Goal: Check status: Check status

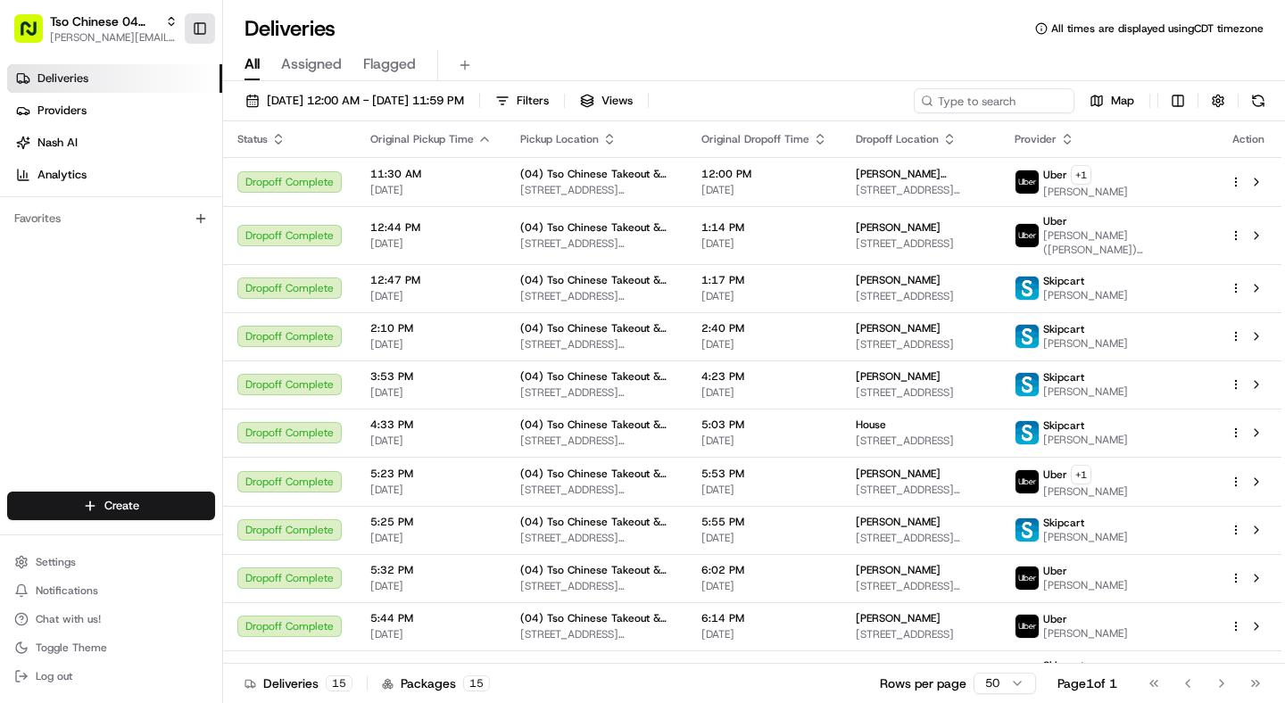
click at [211, 29] on button "Toggle Sidebar" at bounding box center [200, 28] width 30 height 30
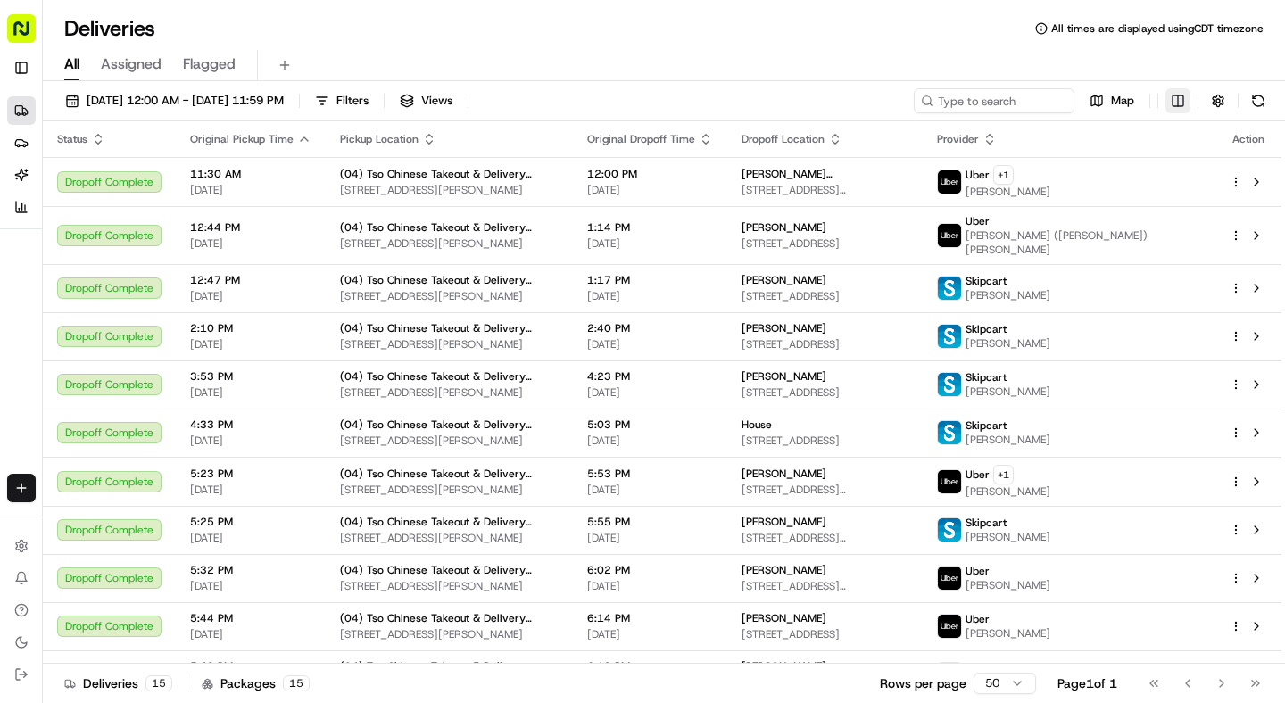
click at [1176, 104] on html "Tso Chinese 04 Round Rock [EMAIL_ADDRESS][DOMAIN_NAME] Toggle Sidebar Deliverie…" at bounding box center [642, 351] width 1285 height 703
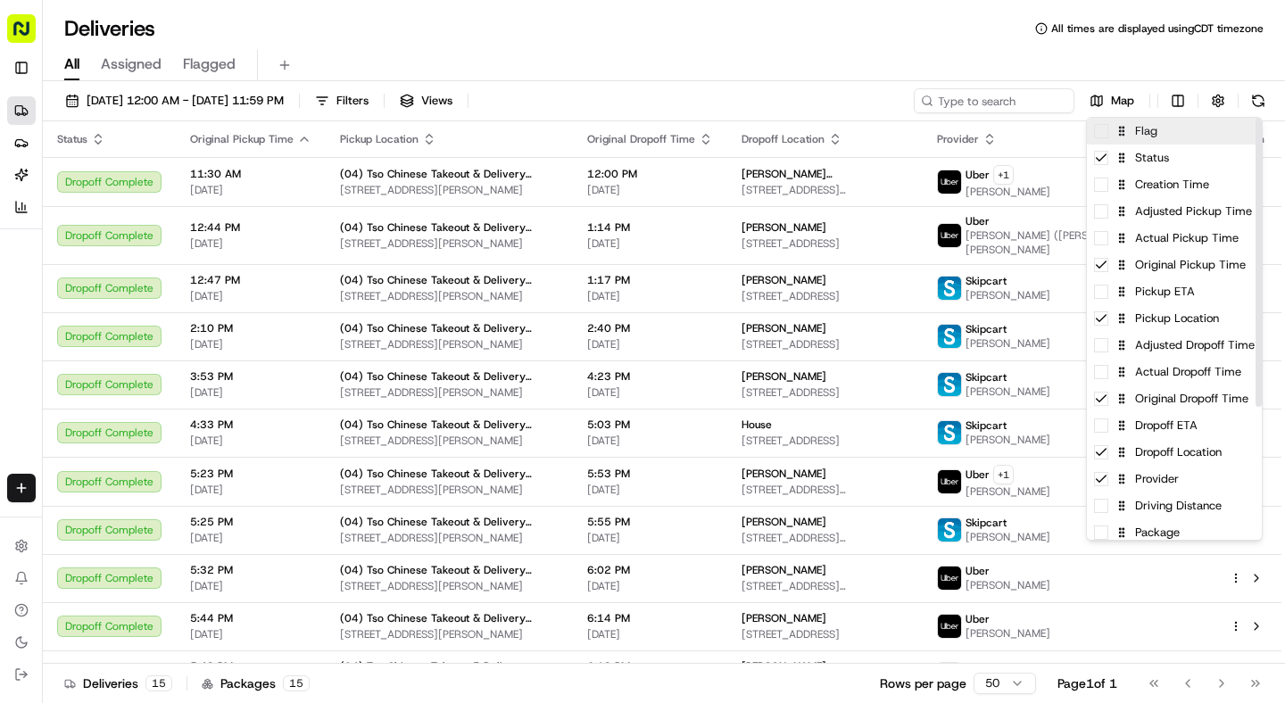
click at [1171, 128] on div "Flag" at bounding box center [1174, 131] width 175 height 27
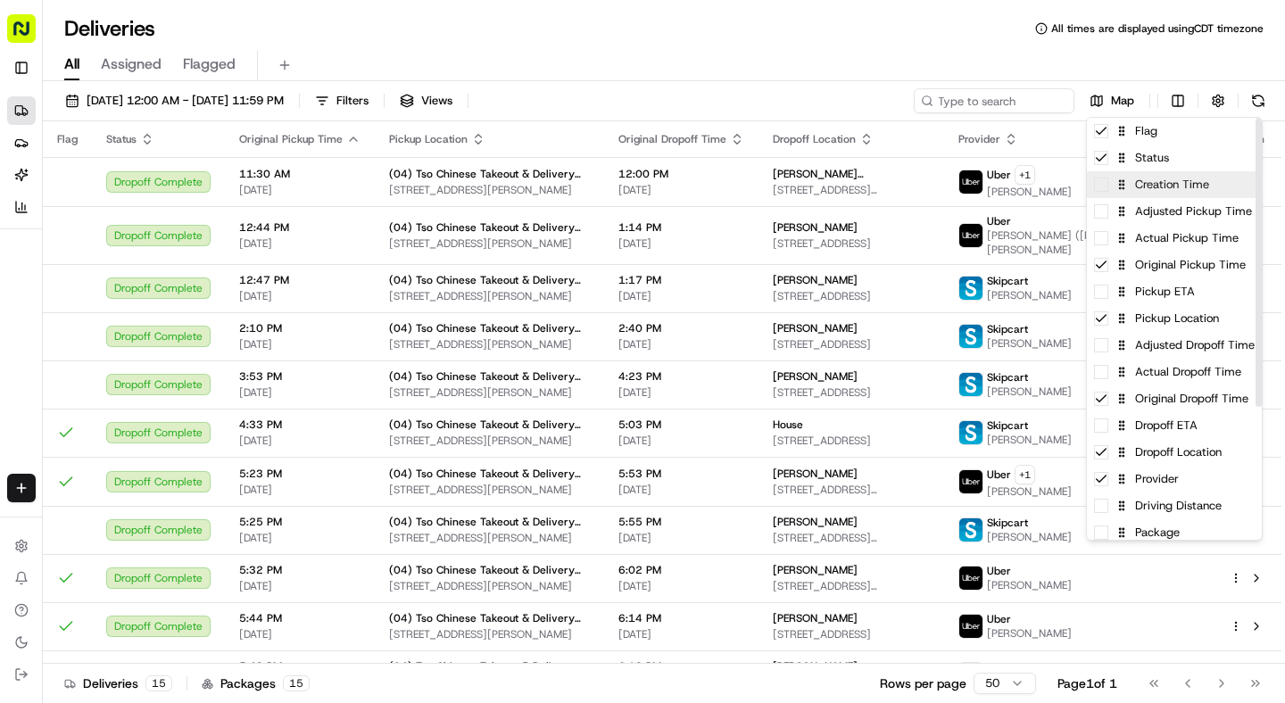
click at [1158, 183] on div "Creation Time" at bounding box center [1174, 184] width 175 height 27
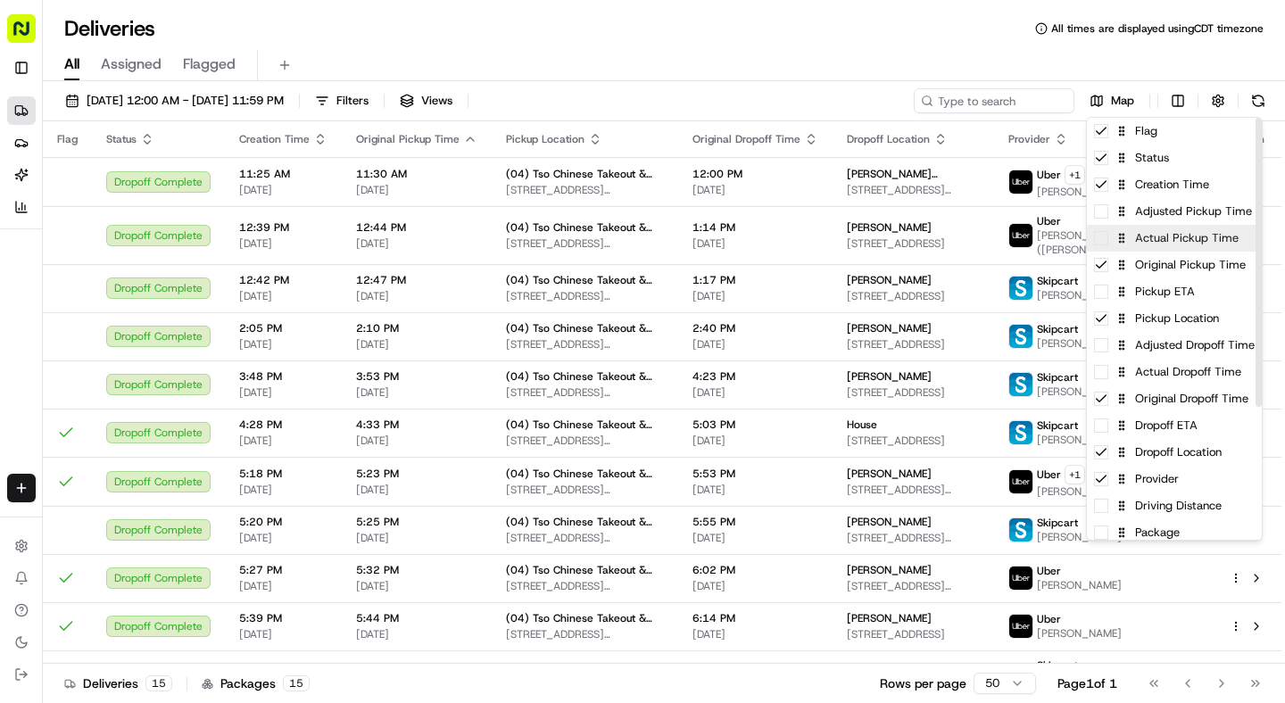
click at [1151, 237] on div "Actual Pickup Time" at bounding box center [1174, 238] width 175 height 27
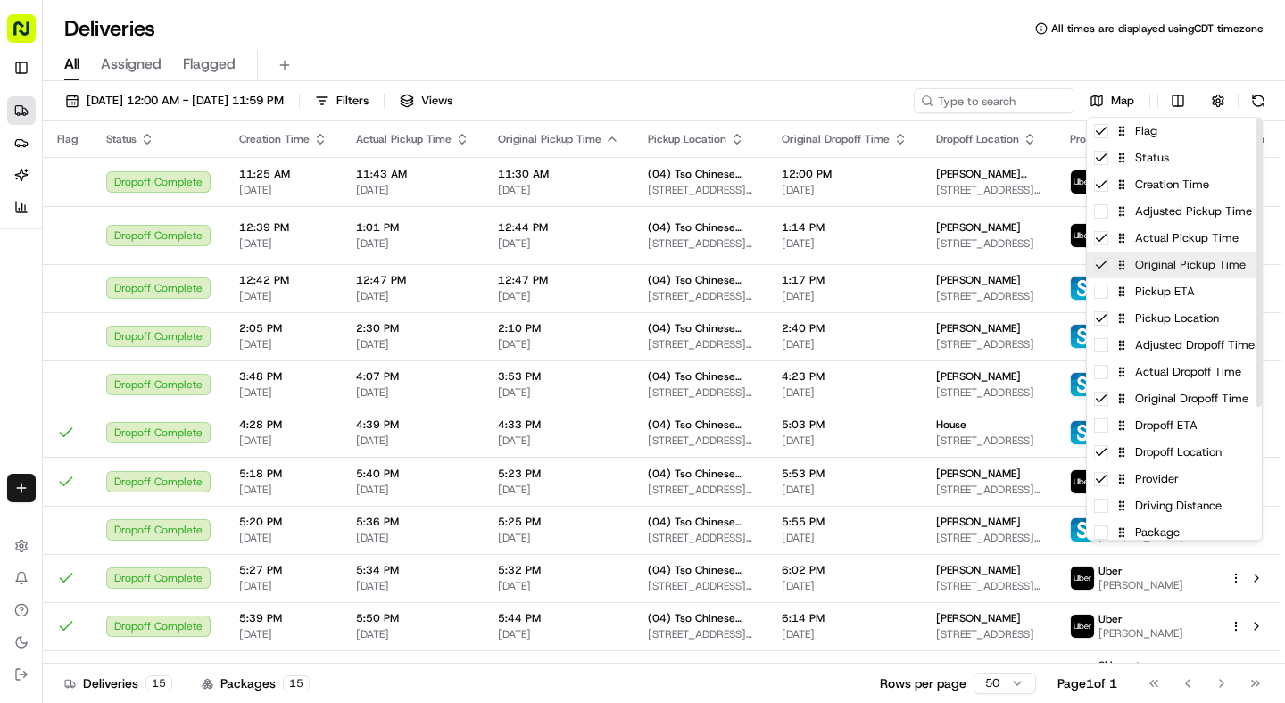
click at [1146, 265] on div "Original Pickup Time" at bounding box center [1174, 265] width 175 height 27
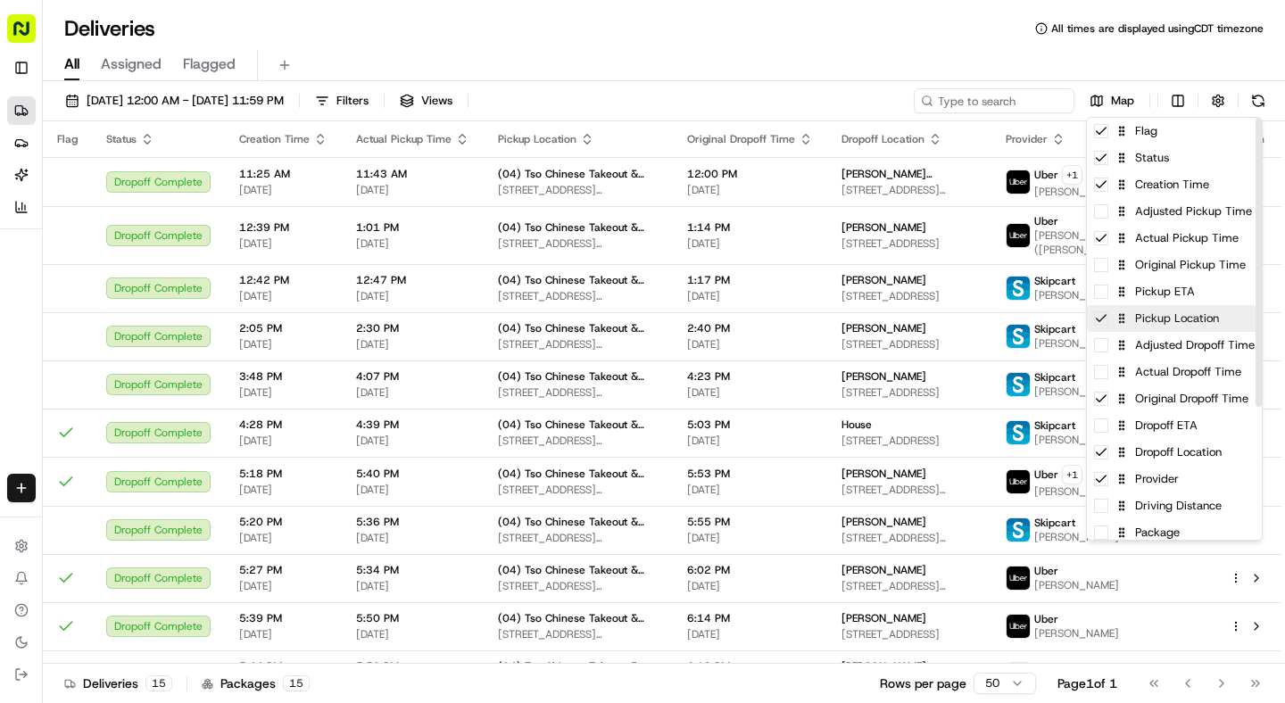
click at [1149, 320] on div "Pickup Location" at bounding box center [1174, 318] width 175 height 27
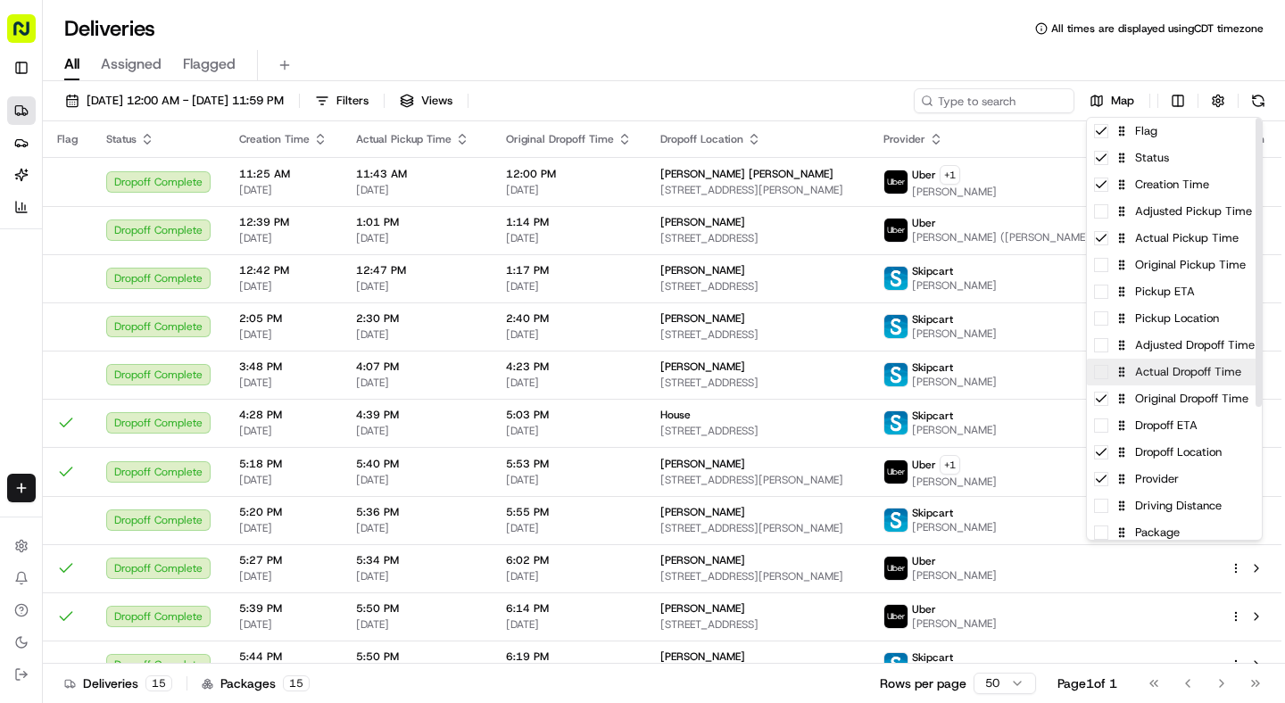
click at [1143, 372] on div "Actual Dropoff Time" at bounding box center [1174, 372] width 175 height 27
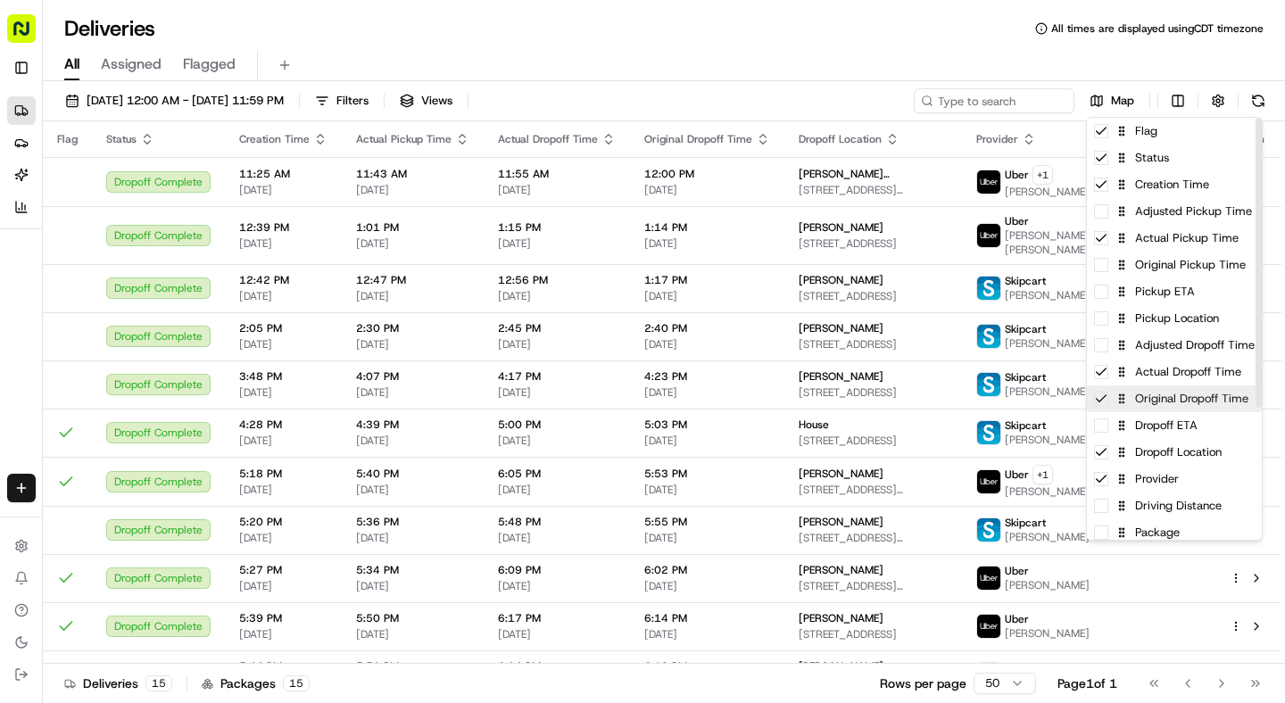
click at [1142, 405] on div "Original Dropoff Time" at bounding box center [1174, 399] width 175 height 27
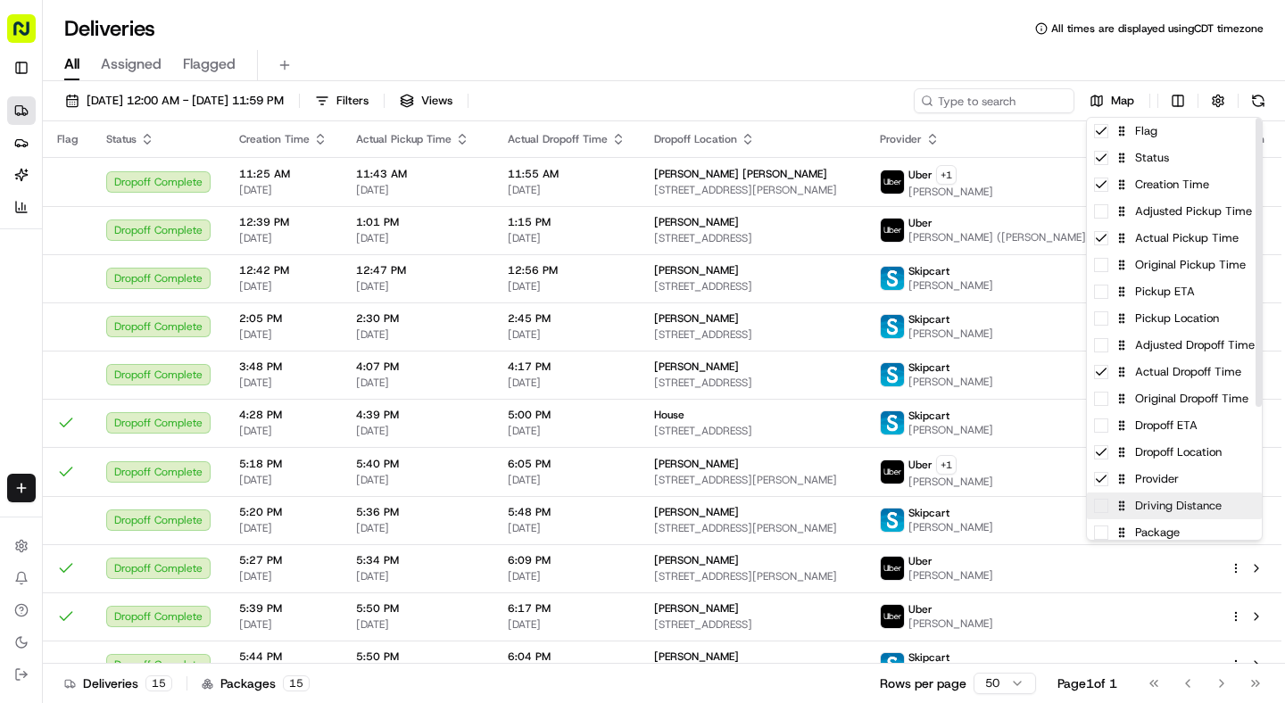
click at [1140, 503] on div "Driving Distance" at bounding box center [1174, 506] width 175 height 27
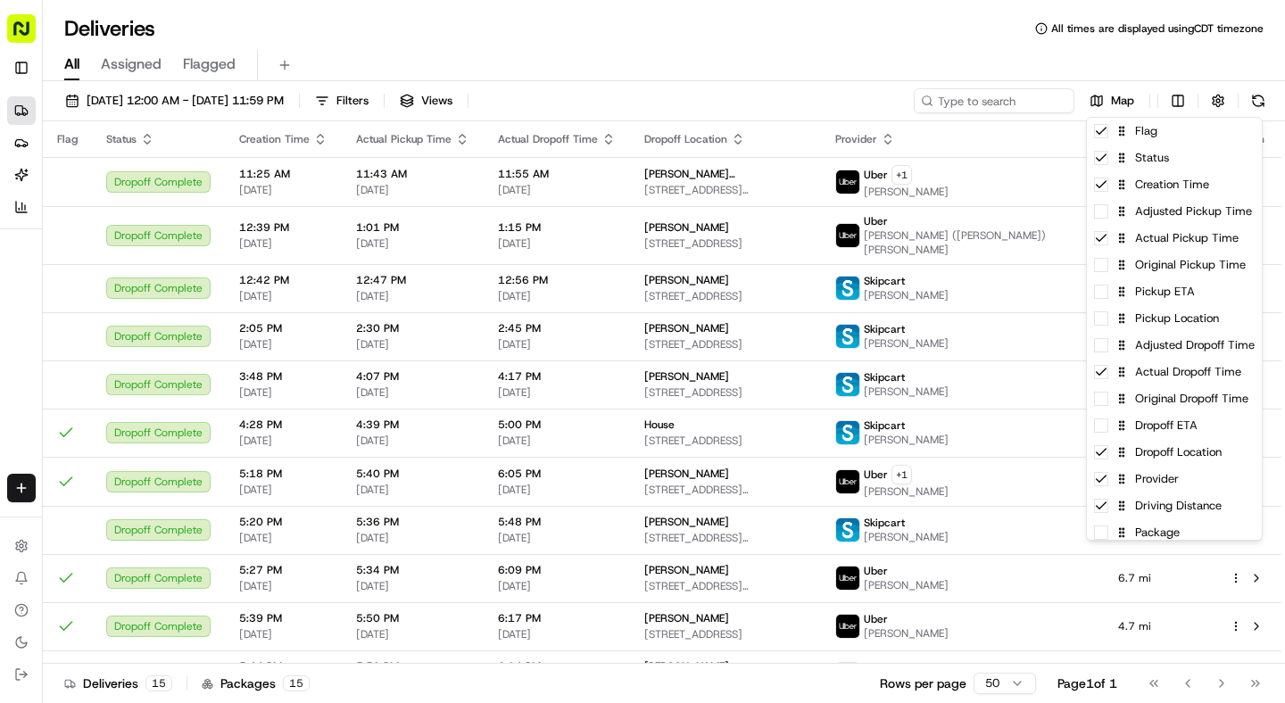
click at [699, 56] on html "Tso Chinese 04 Round Rock [EMAIL_ADDRESS][DOMAIN_NAME] Toggle Sidebar Deliverie…" at bounding box center [642, 351] width 1285 height 703
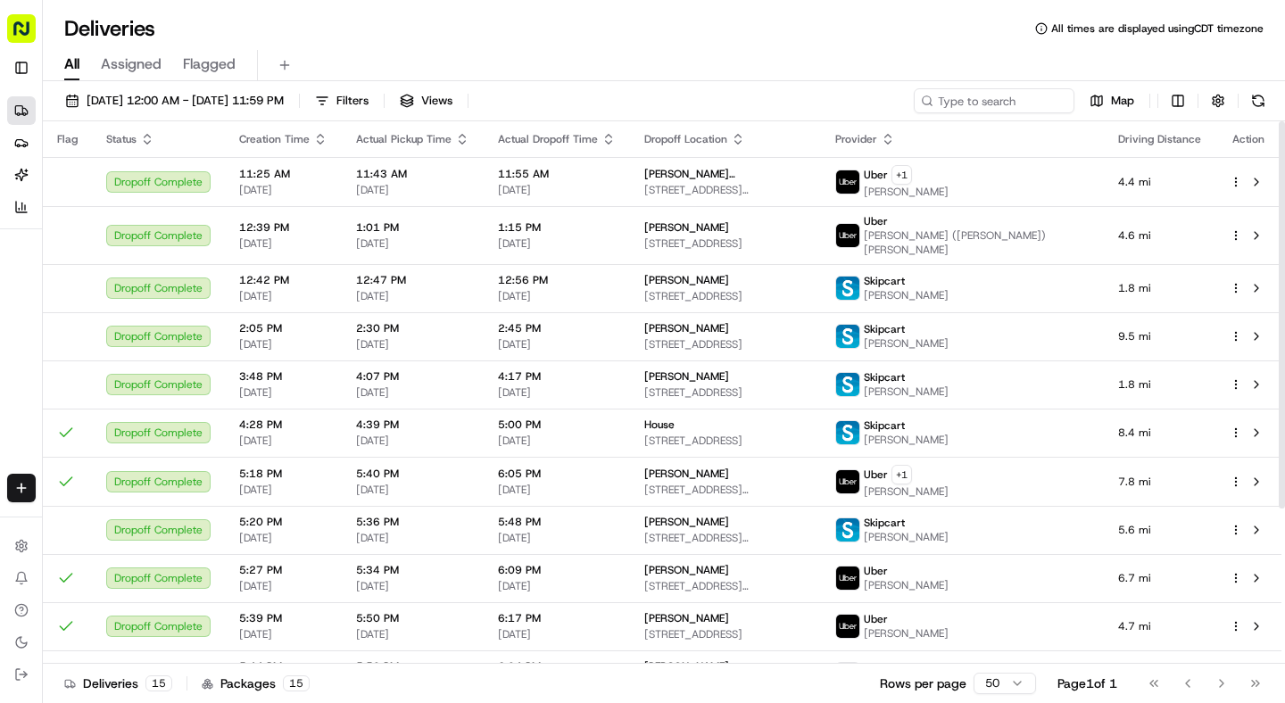
click at [320, 138] on icon "button" at bounding box center [320, 139] width 14 height 14
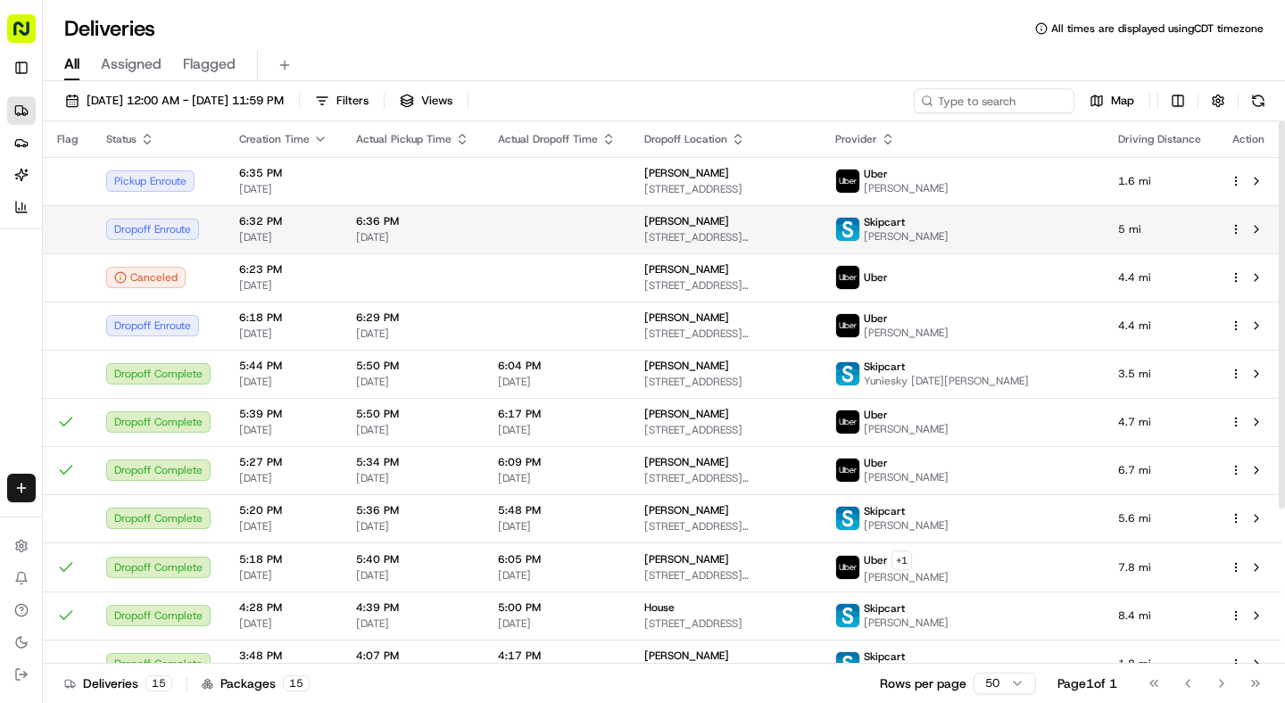
click at [592, 239] on td at bounding box center [557, 229] width 146 height 48
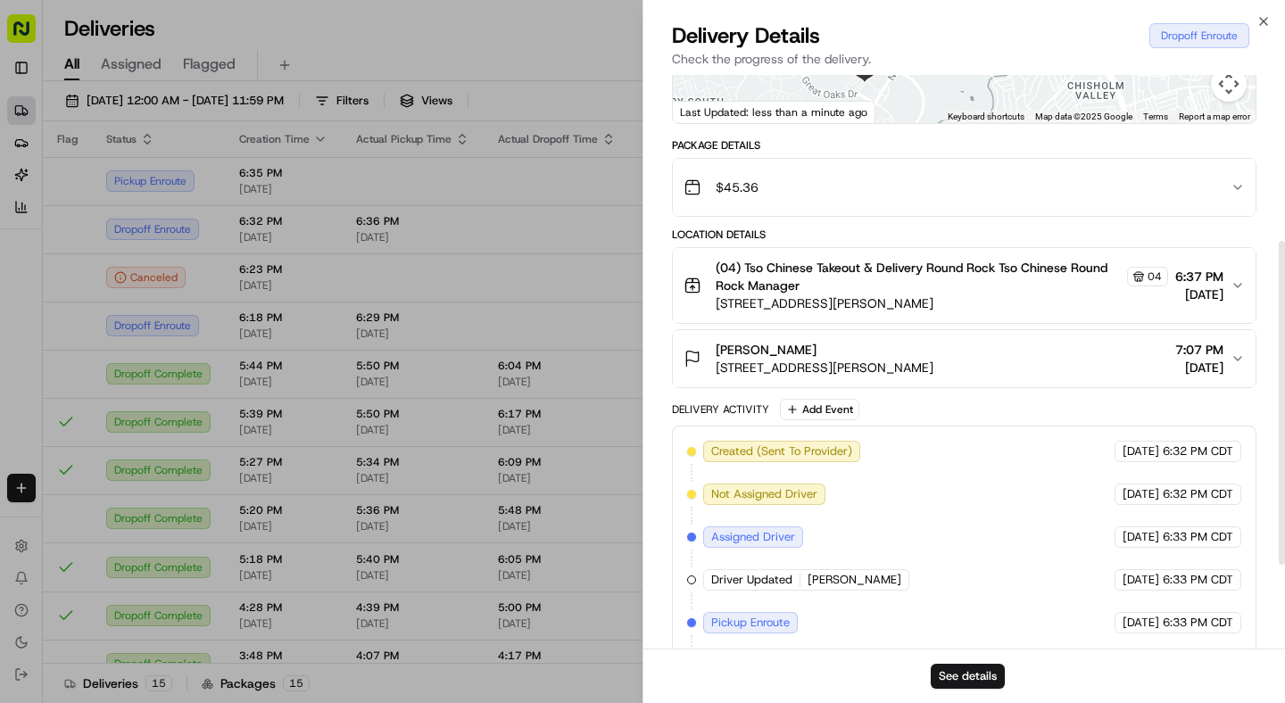
scroll to position [307, 0]
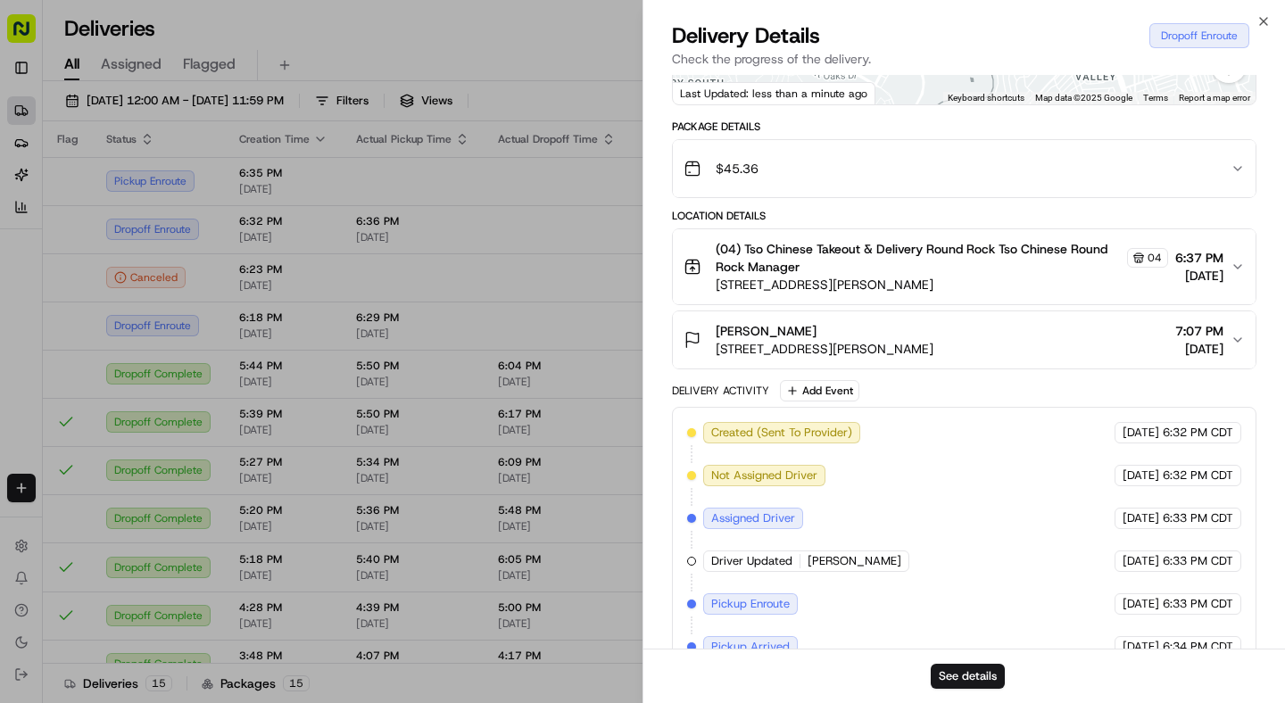
click at [1227, 278] on div "(04) Tso Chinese Takeout & Delivery Round Rock Tso Chinese Round Rock Manager 0…" at bounding box center [957, 267] width 547 height 54
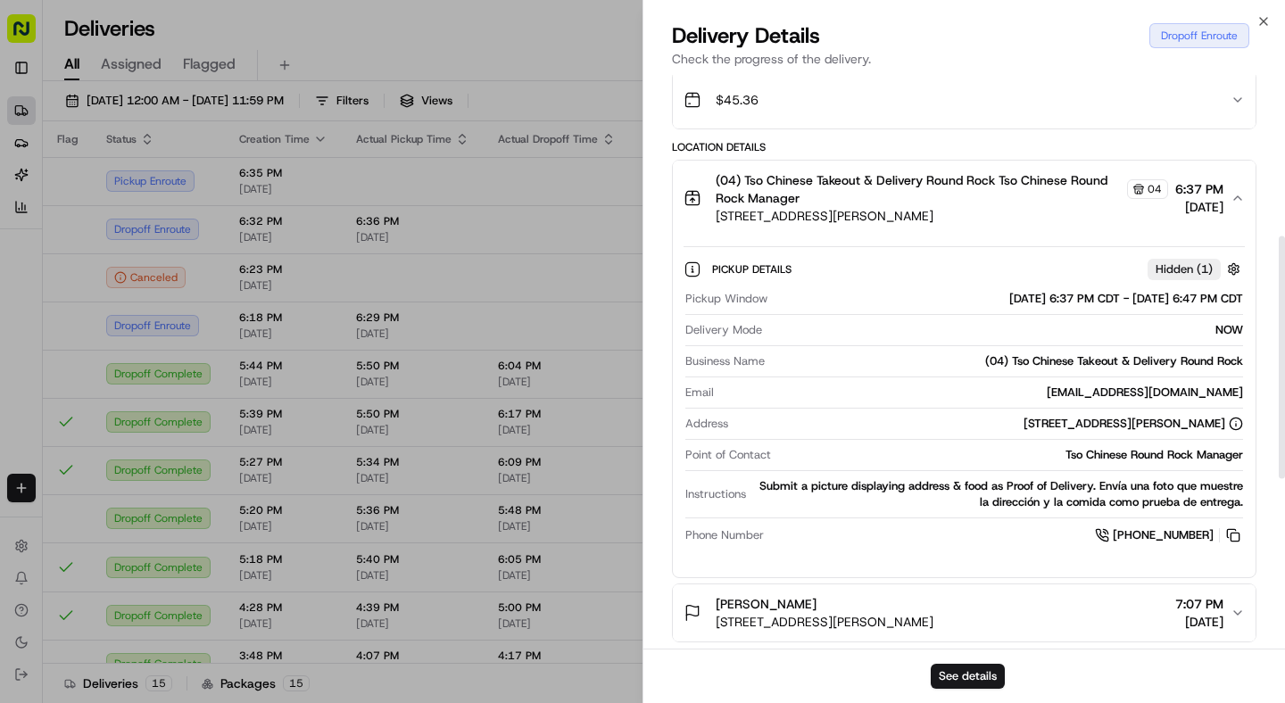
scroll to position [360, 0]
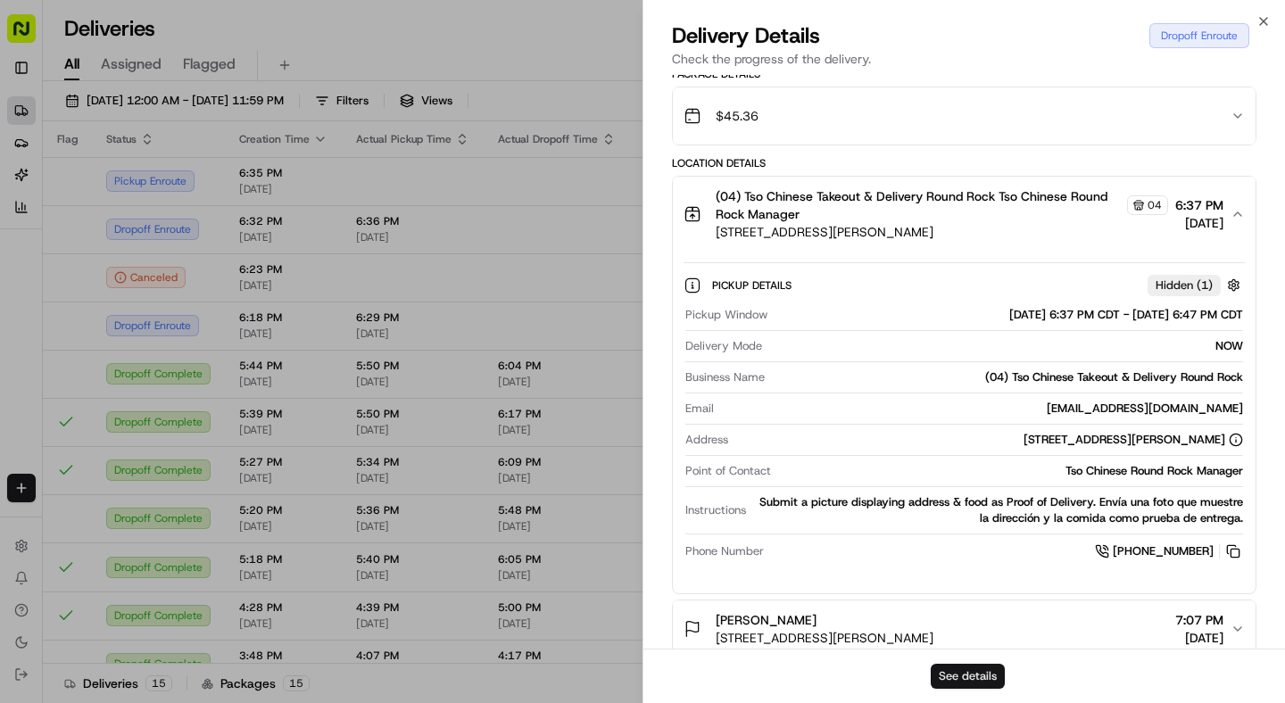
click at [985, 678] on button "See details" at bounding box center [968, 676] width 74 height 25
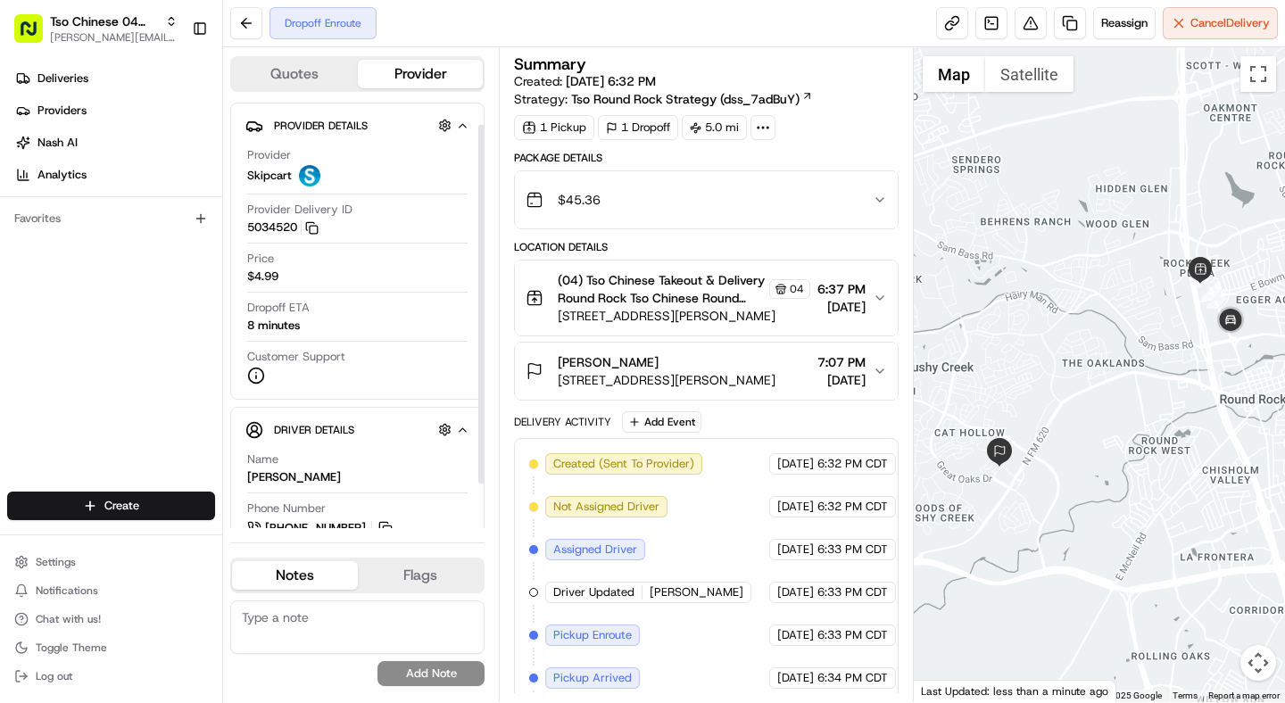
scroll to position [78, 0]
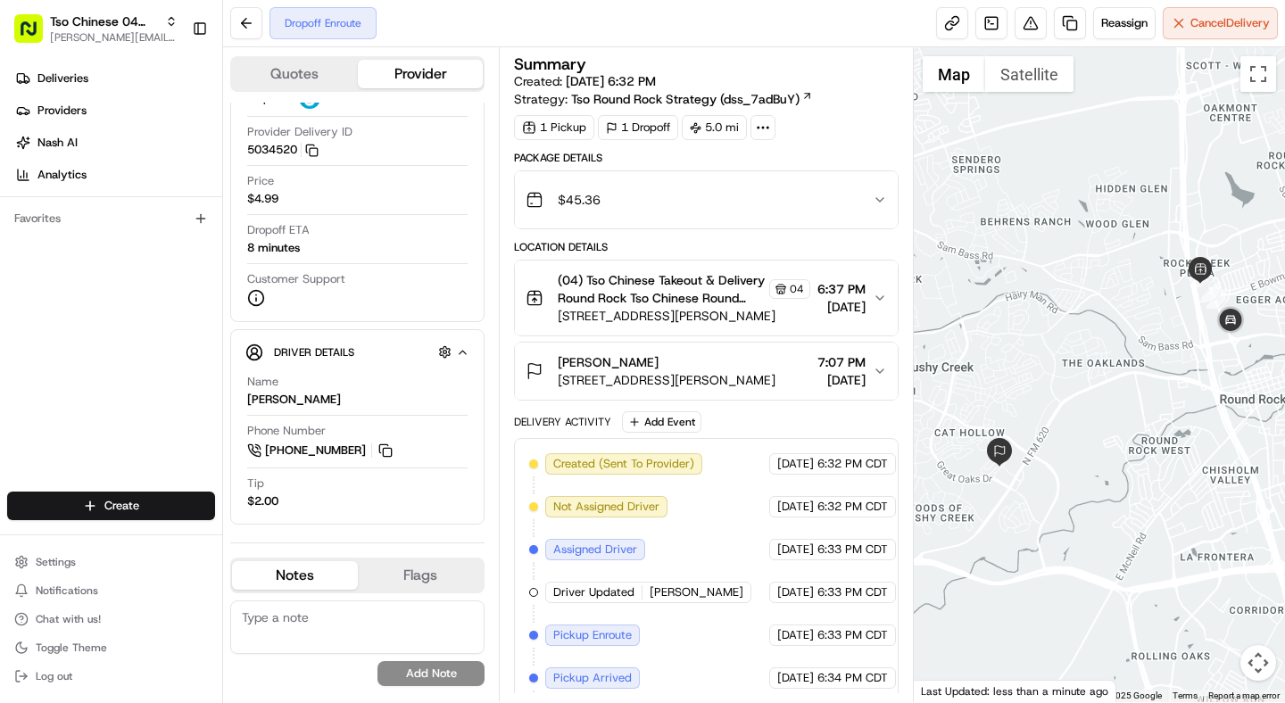
click at [838, 281] on span "6:37 PM" at bounding box center [842, 289] width 48 height 18
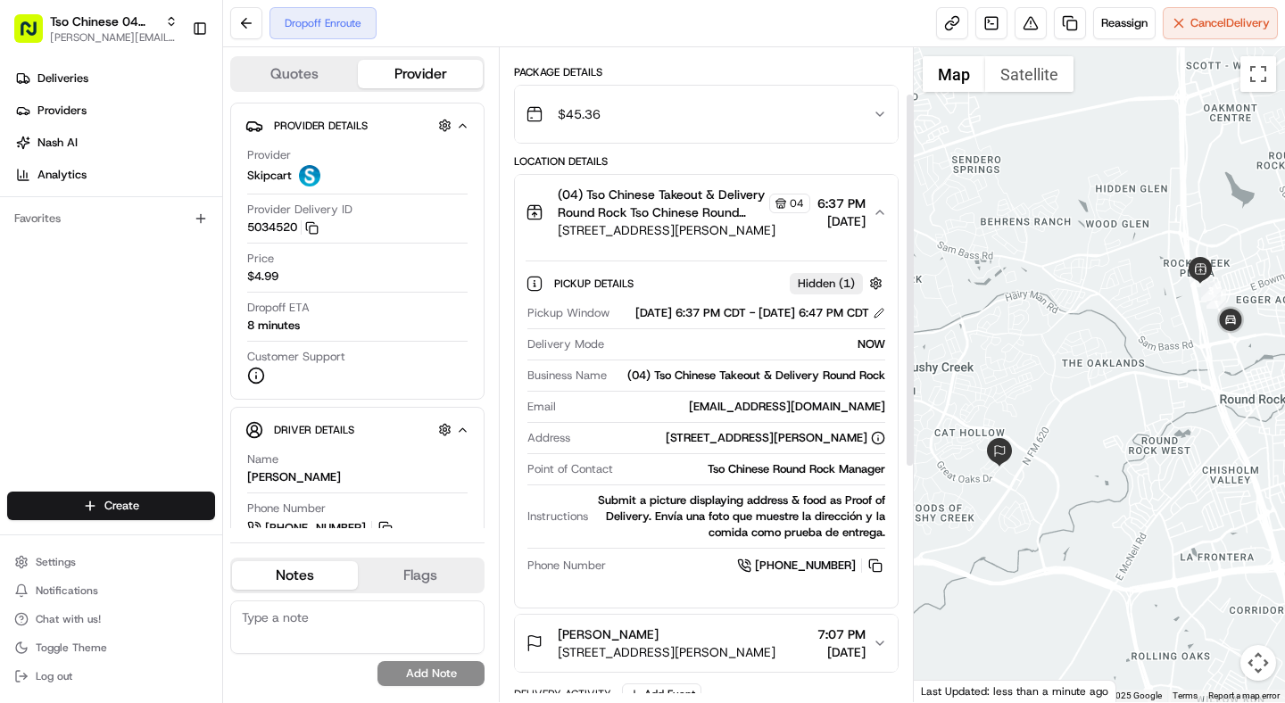
scroll to position [87, 0]
click at [716, 245] on button "(04) Tso Chinese Takeout & Delivery Round Rock Tso Chinese Round Rock Manager 0…" at bounding box center [706, 211] width 382 height 75
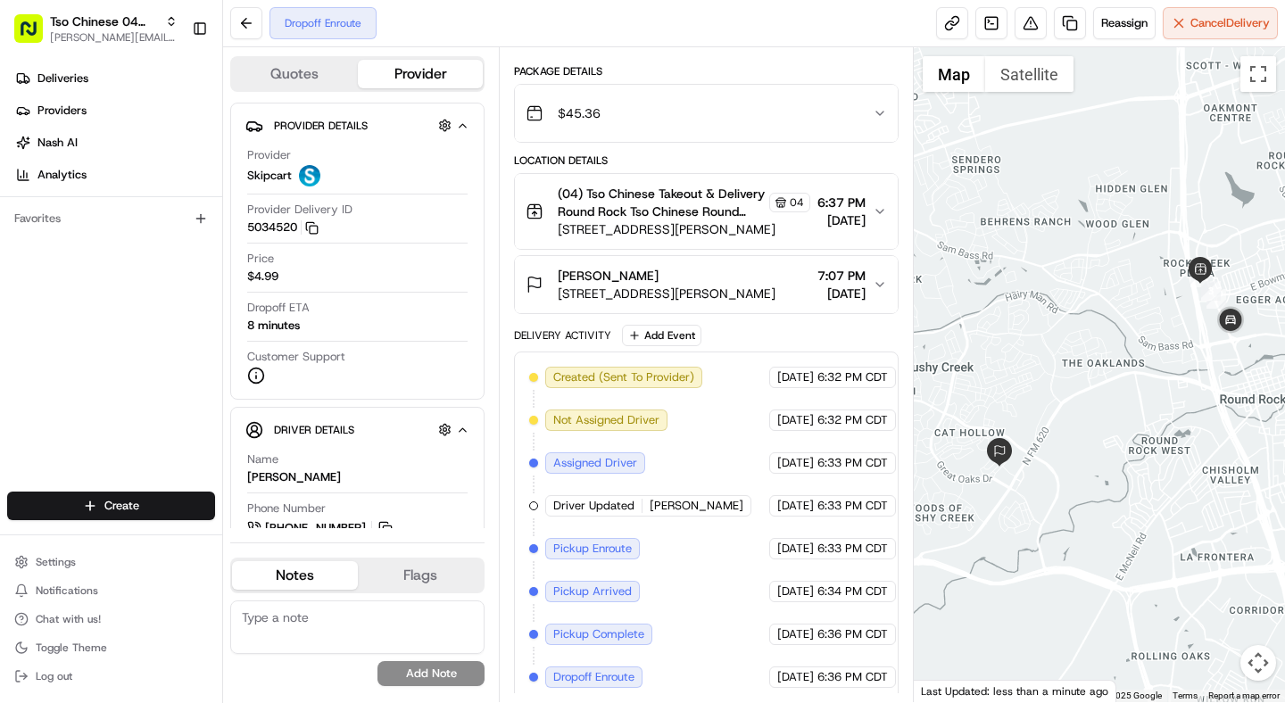
click at [735, 291] on span "[STREET_ADDRESS][PERSON_NAME]" at bounding box center [667, 294] width 218 height 18
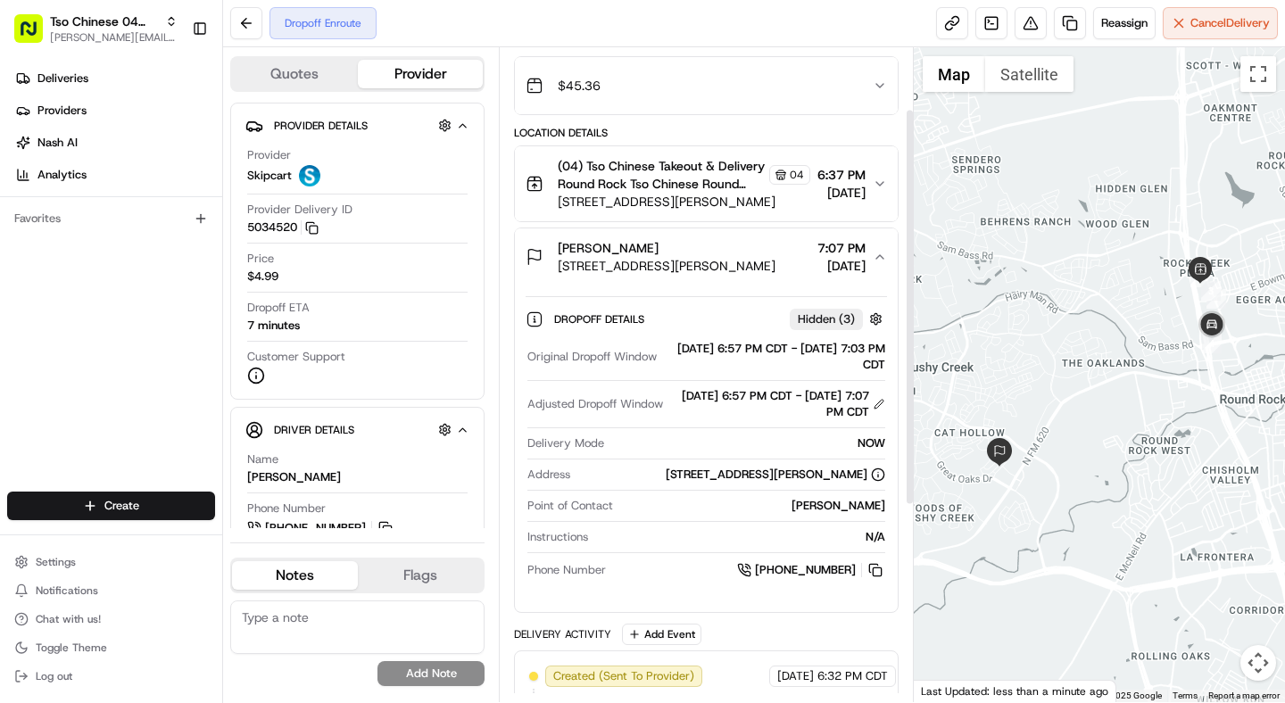
scroll to position [0, 0]
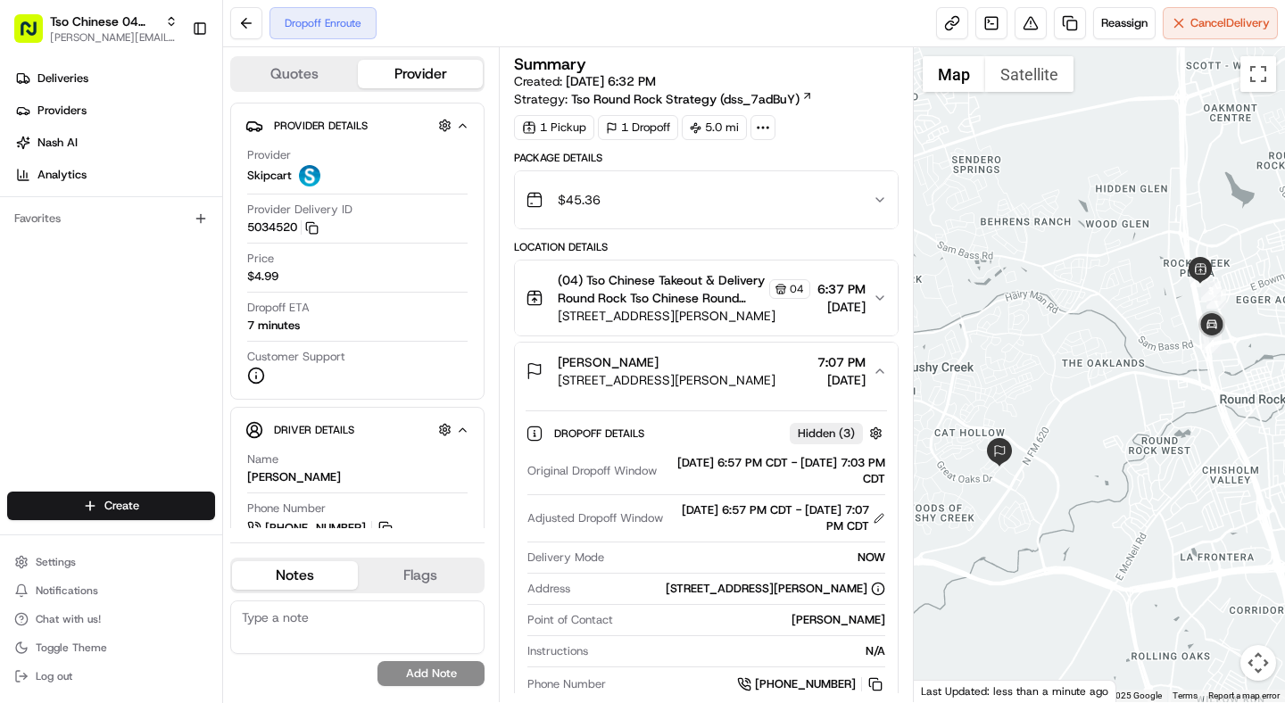
click at [693, 194] on div "$45.36" at bounding box center [699, 200] width 346 height 36
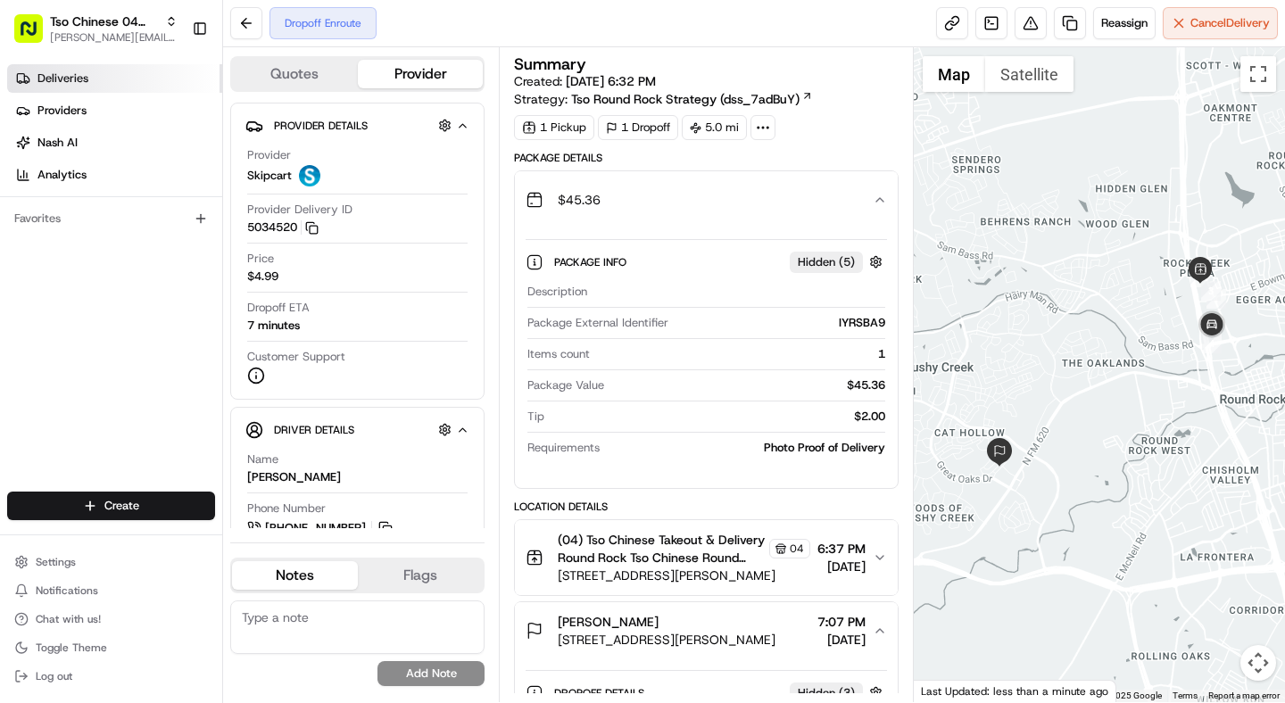
click at [104, 87] on link "Deliveries" at bounding box center [114, 78] width 215 height 29
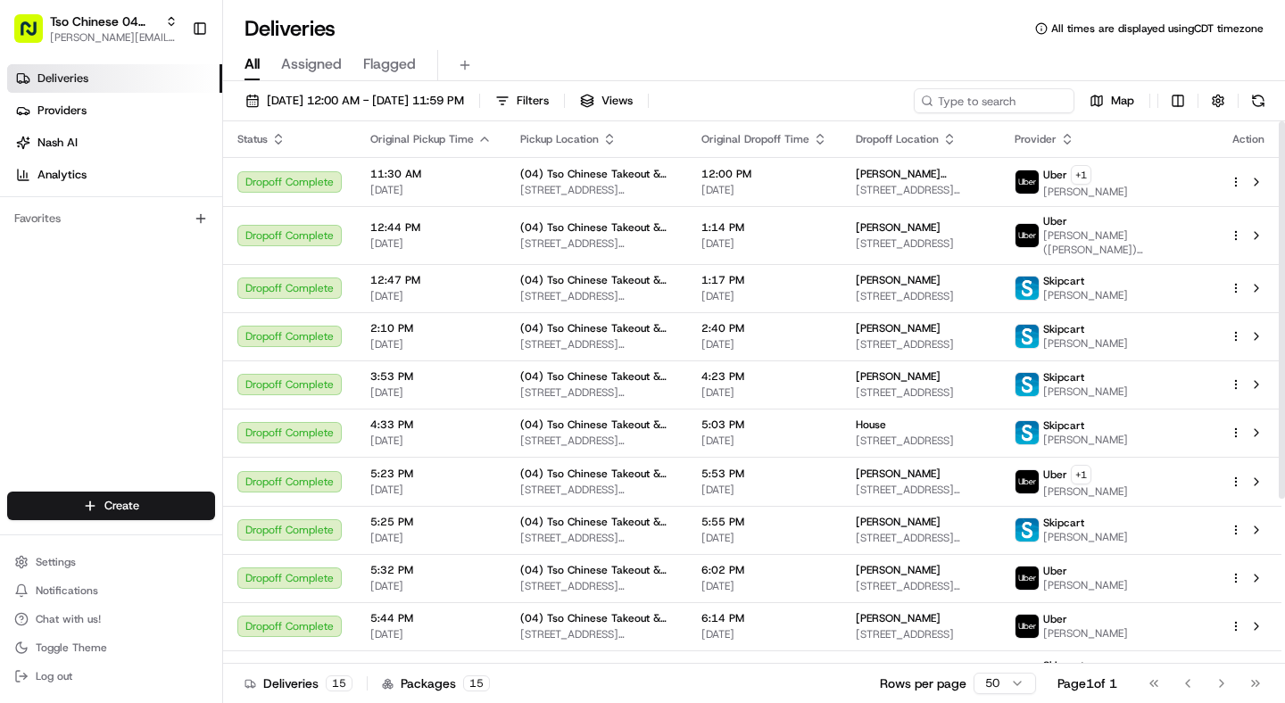
click at [480, 139] on icon "button" at bounding box center [485, 139] width 14 height 14
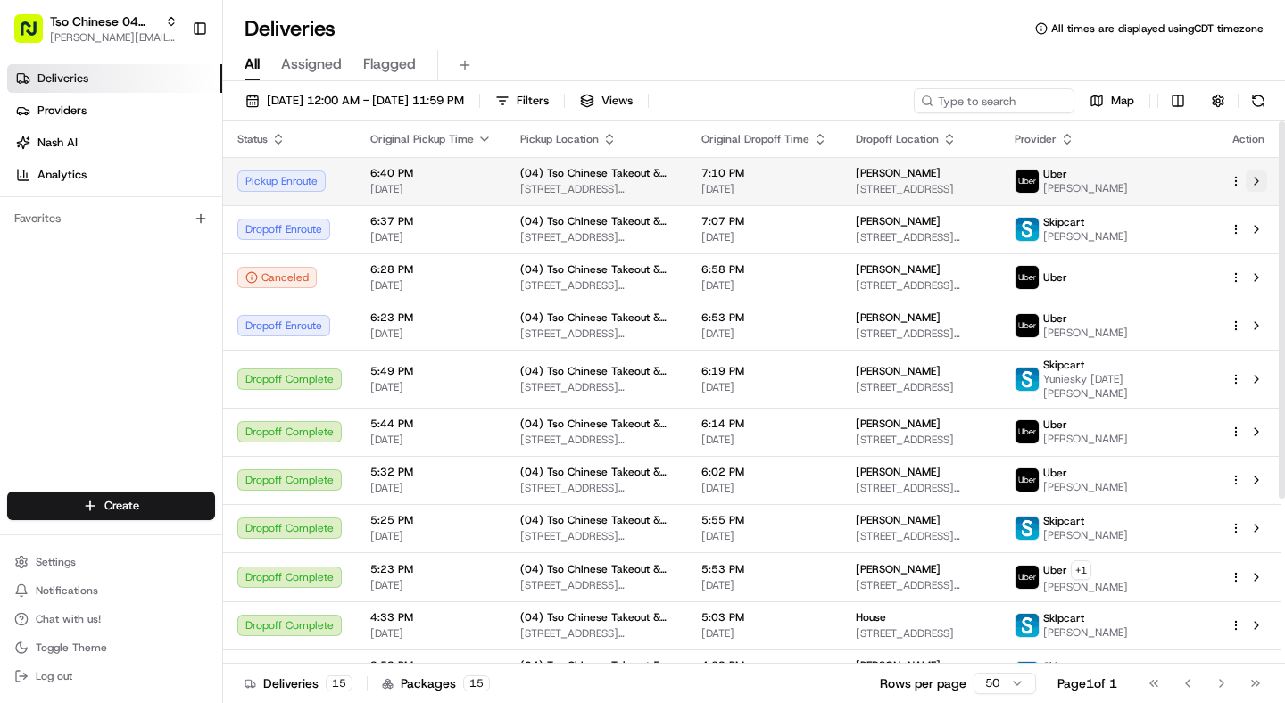
click at [1253, 174] on button at bounding box center [1256, 180] width 21 height 21
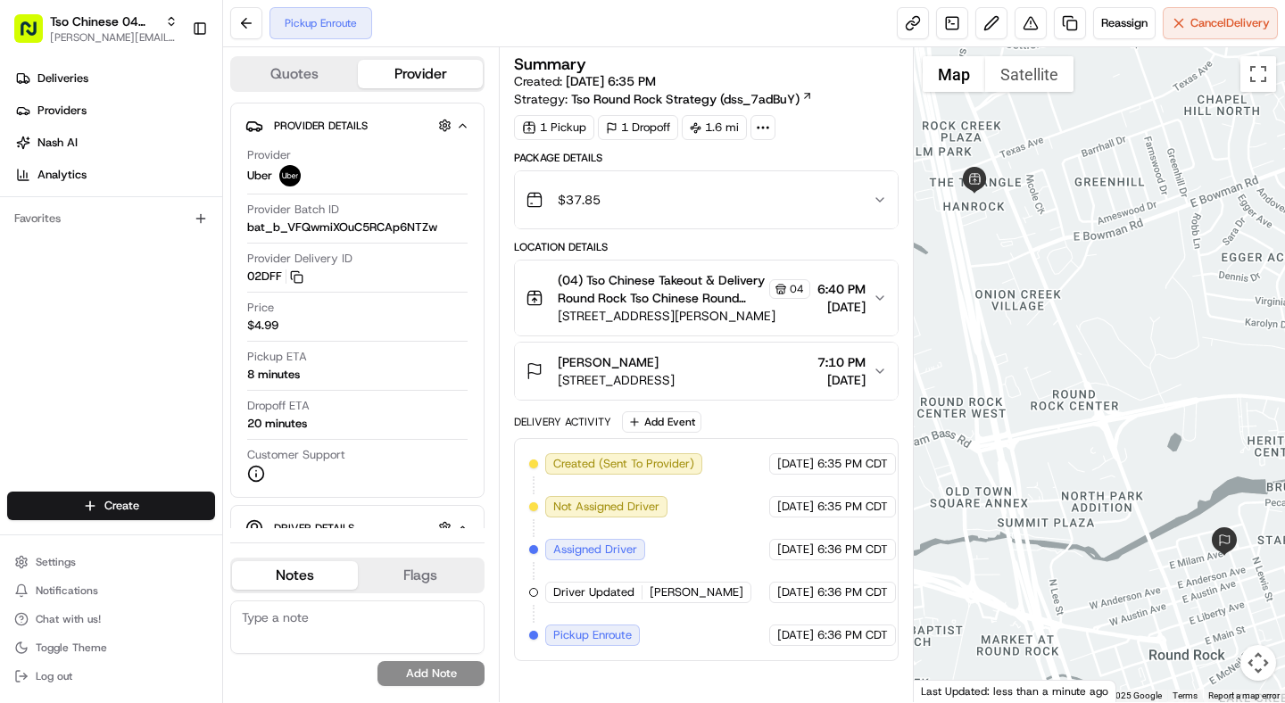
click at [732, 208] on div "$37.85" at bounding box center [699, 200] width 346 height 36
